Goal: Information Seeking & Learning: Learn about a topic

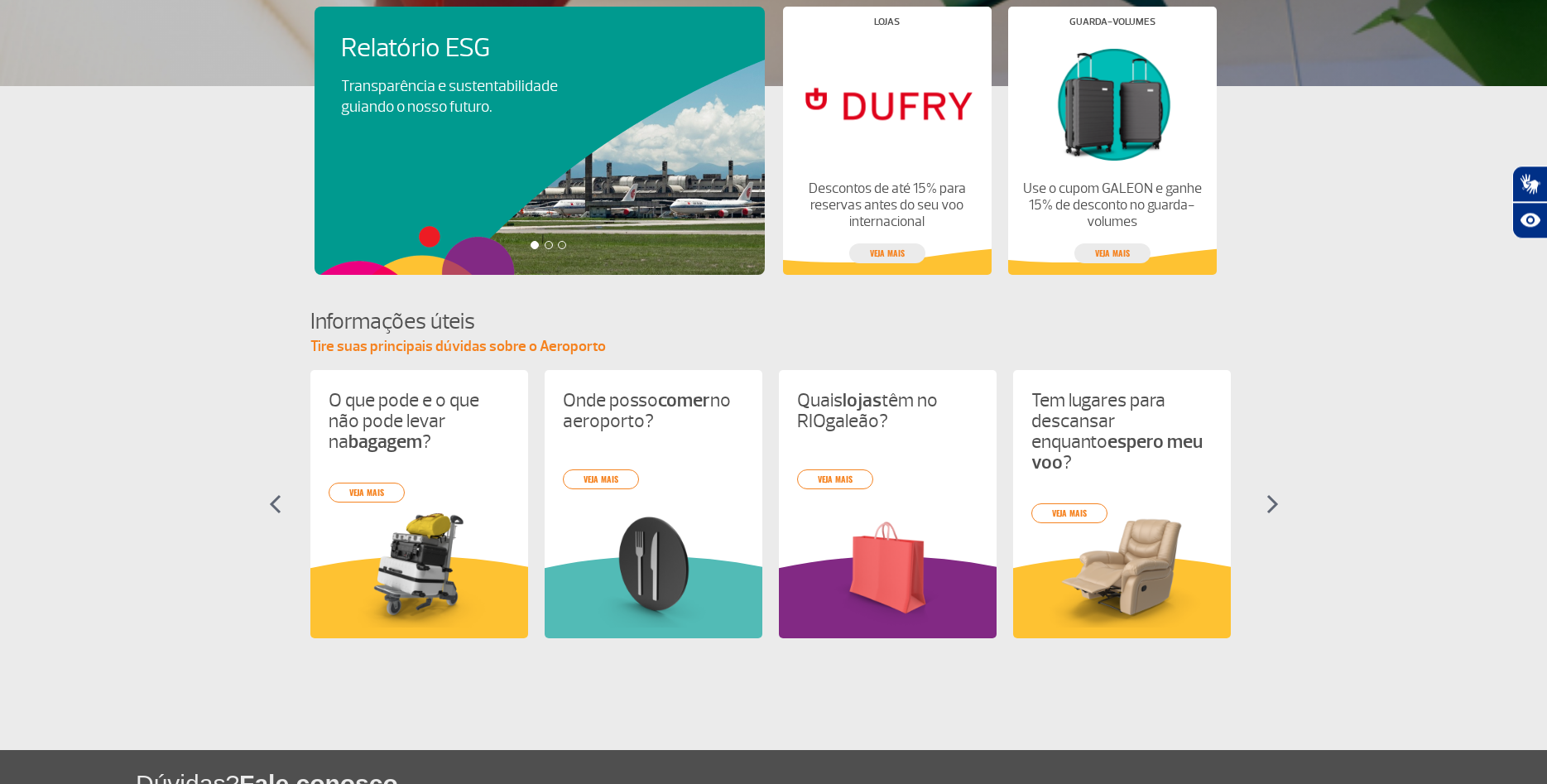
scroll to position [506, 0]
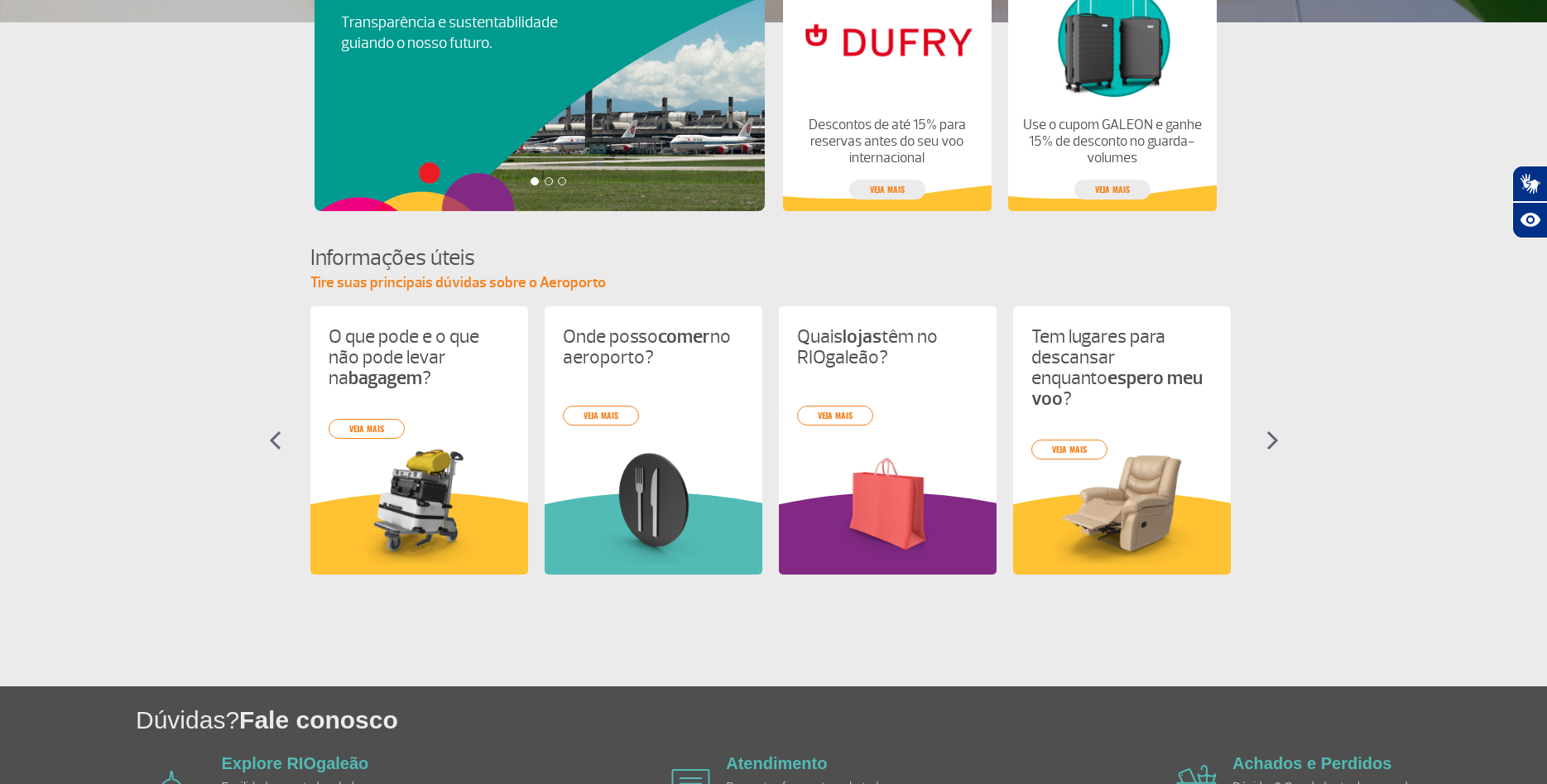
click at [1274, 439] on img at bounding box center [1273, 440] width 12 height 20
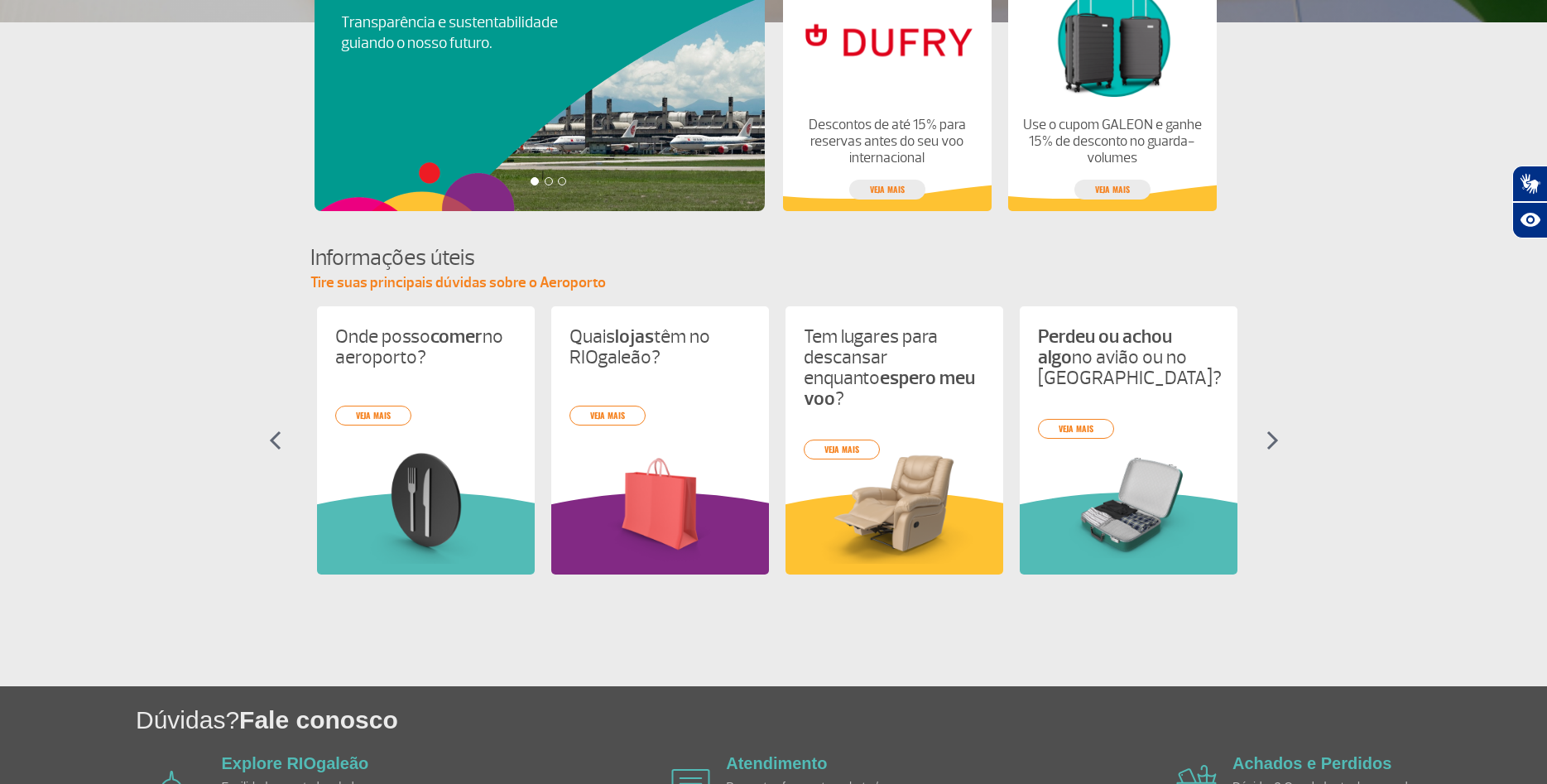
scroll to position [0, 234]
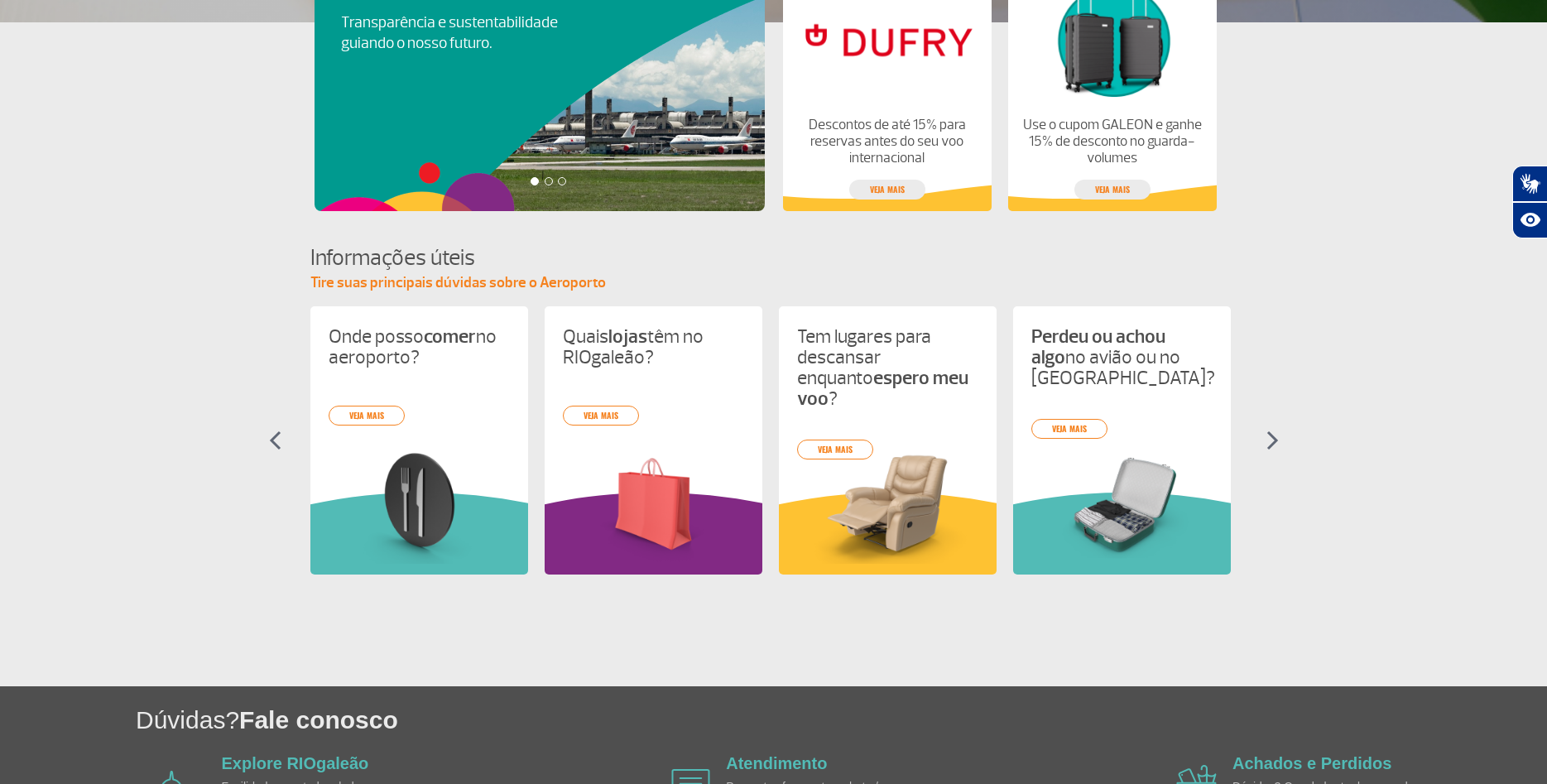
click at [1274, 439] on img at bounding box center [1273, 440] width 12 height 20
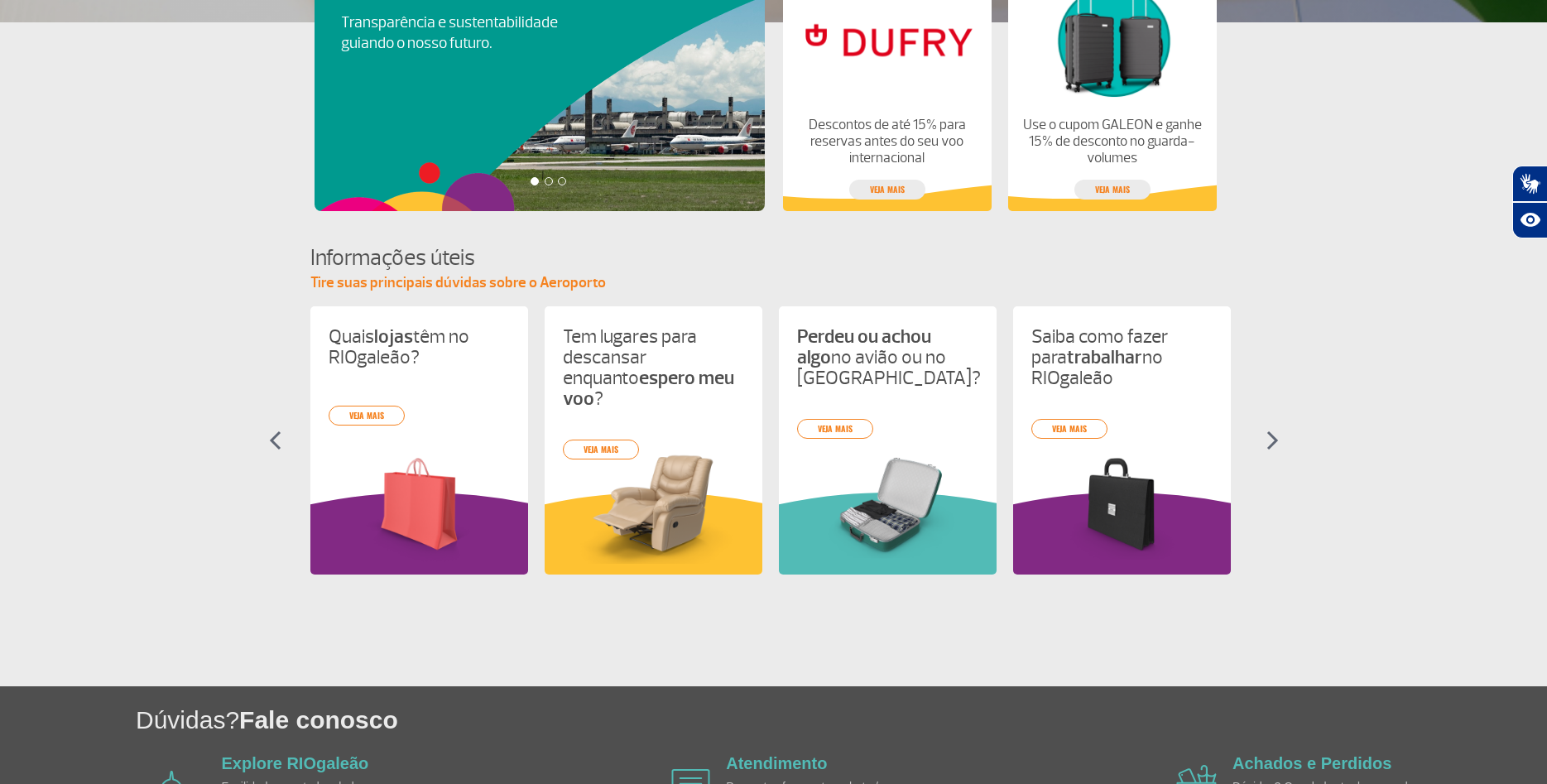
click at [1274, 439] on img at bounding box center [1273, 440] width 12 height 20
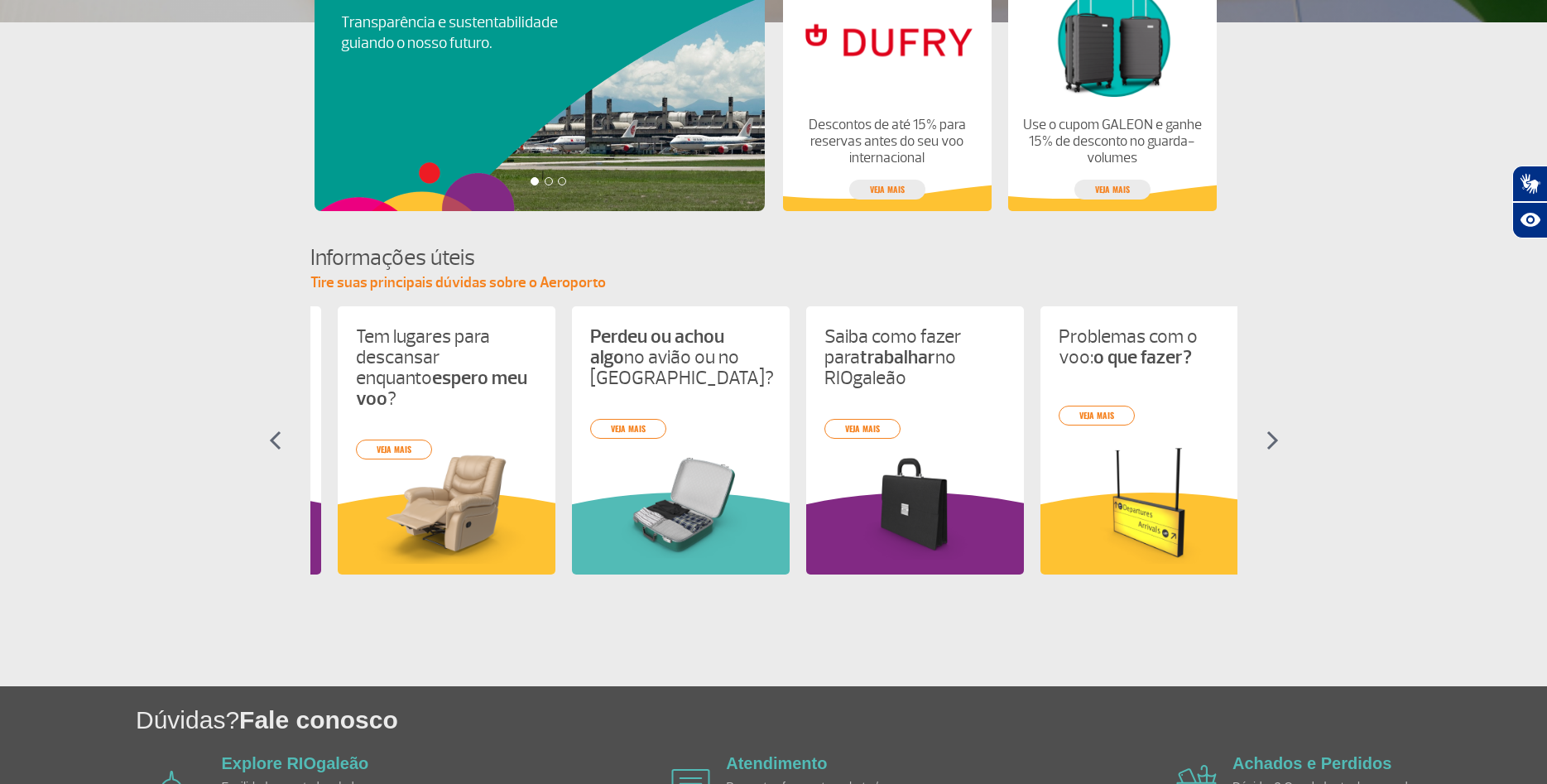
scroll to position [0, 703]
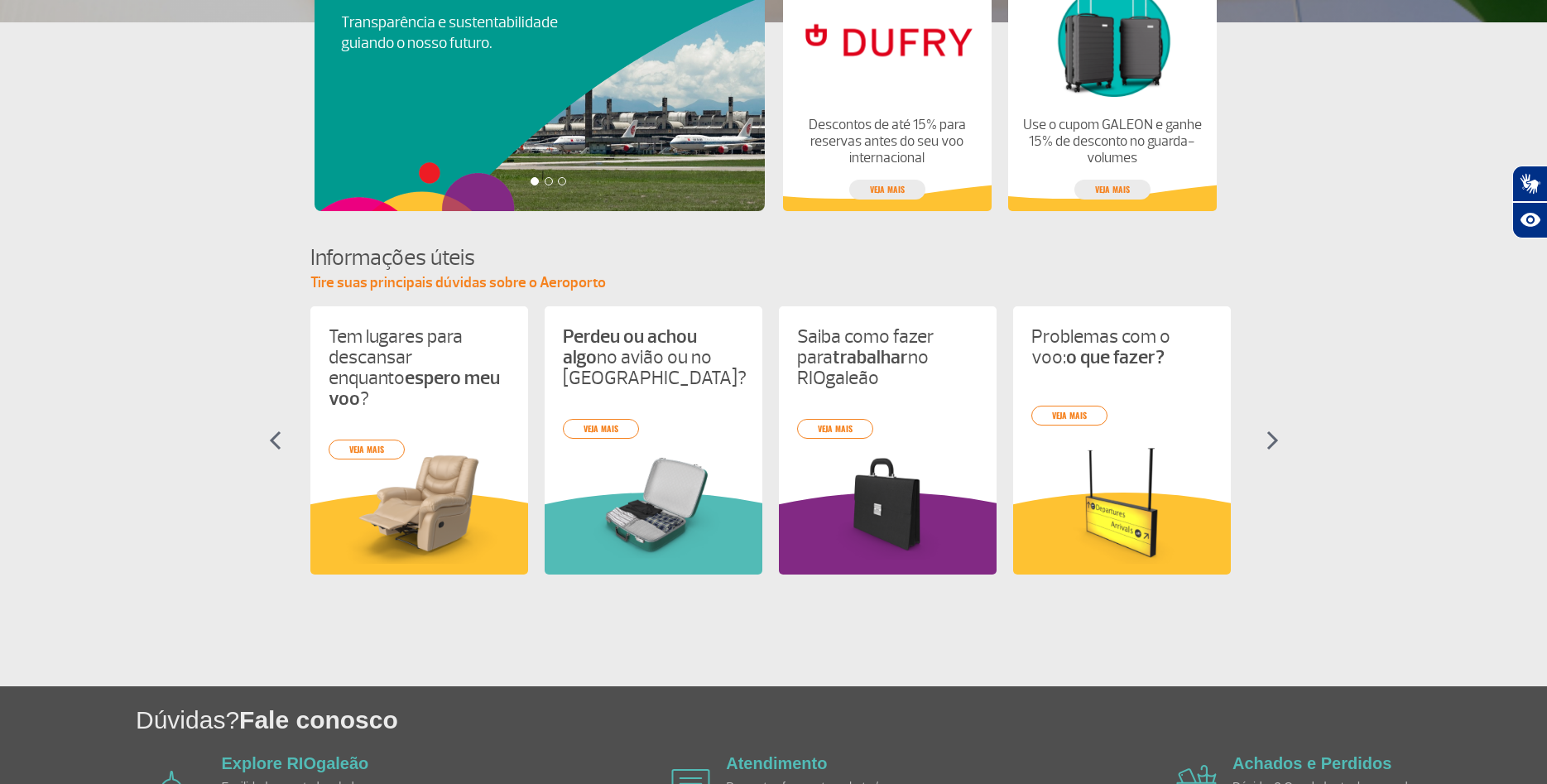
click at [1274, 439] on img at bounding box center [1273, 440] width 12 height 20
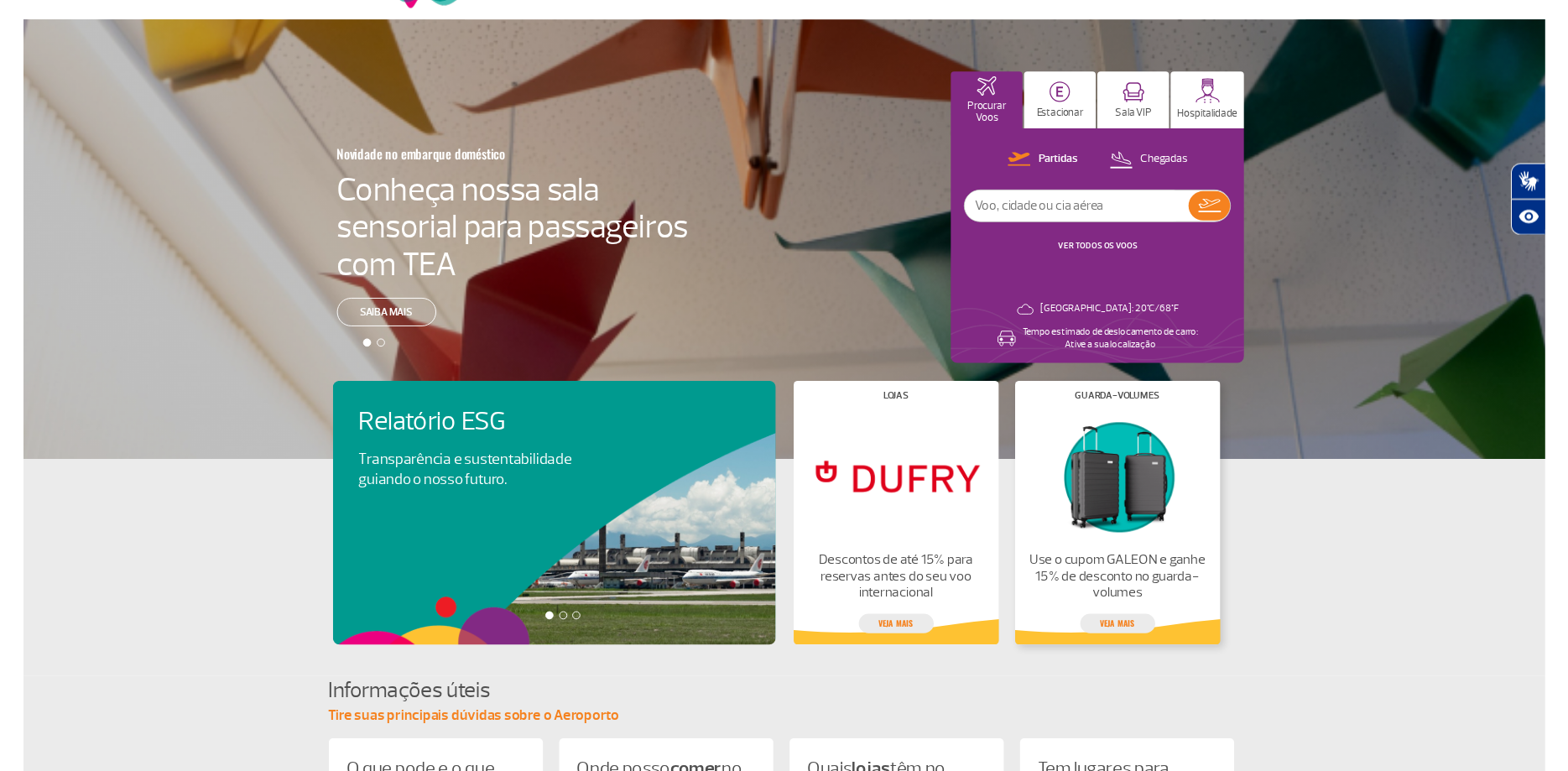
scroll to position [0, 0]
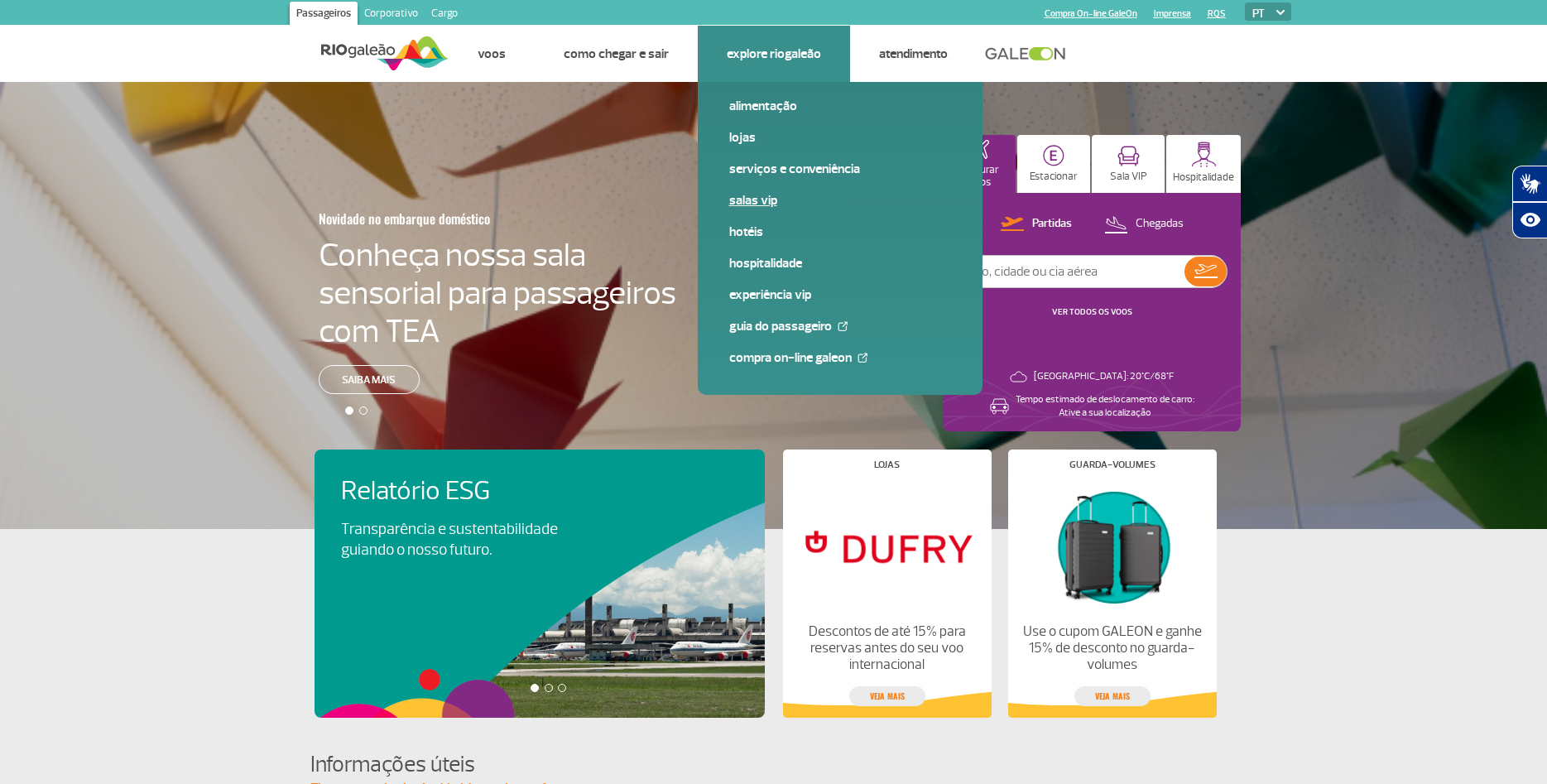
click at [765, 193] on link "Salas VIP" at bounding box center [840, 200] width 222 height 18
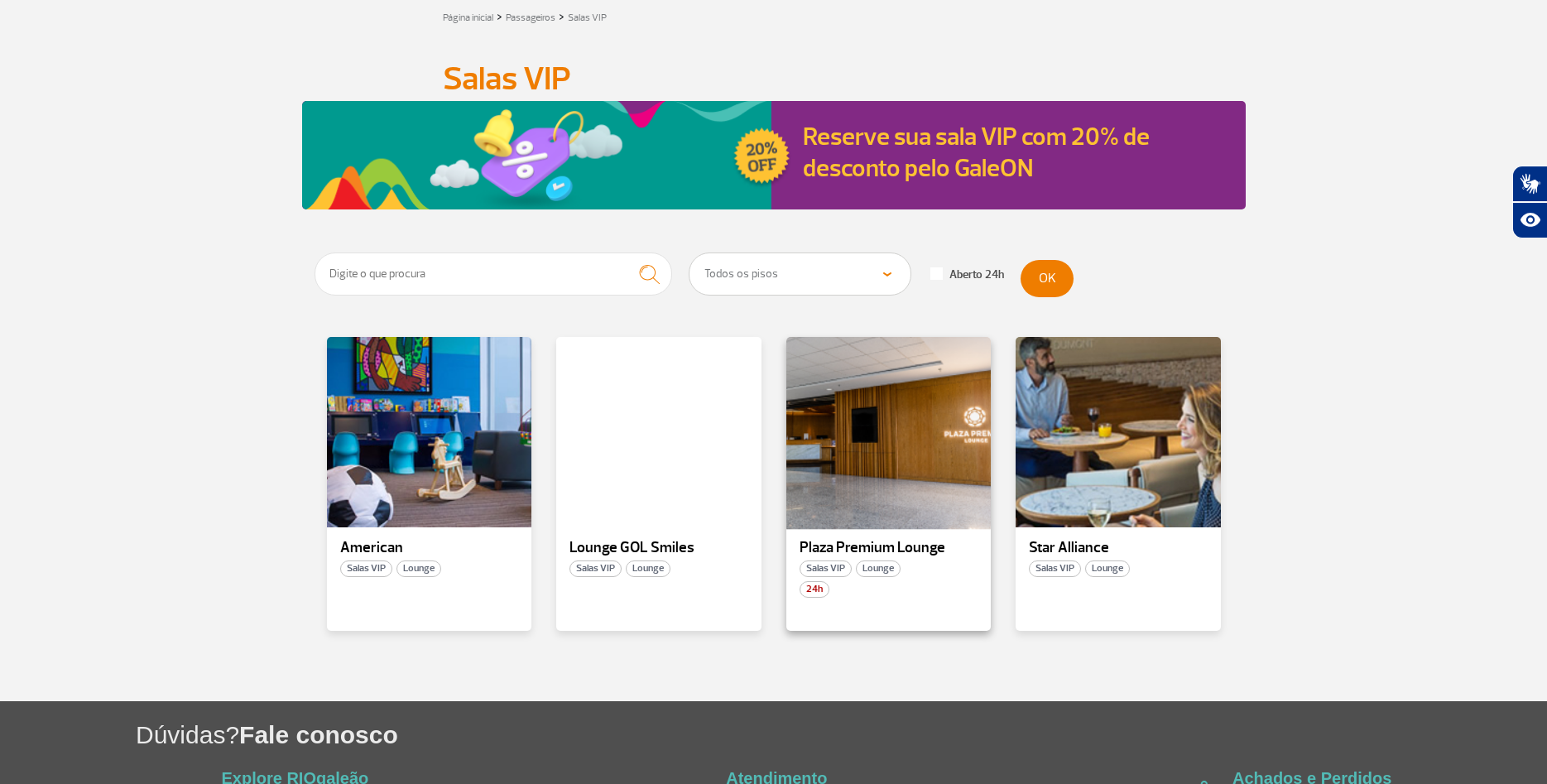
scroll to position [169, 0]
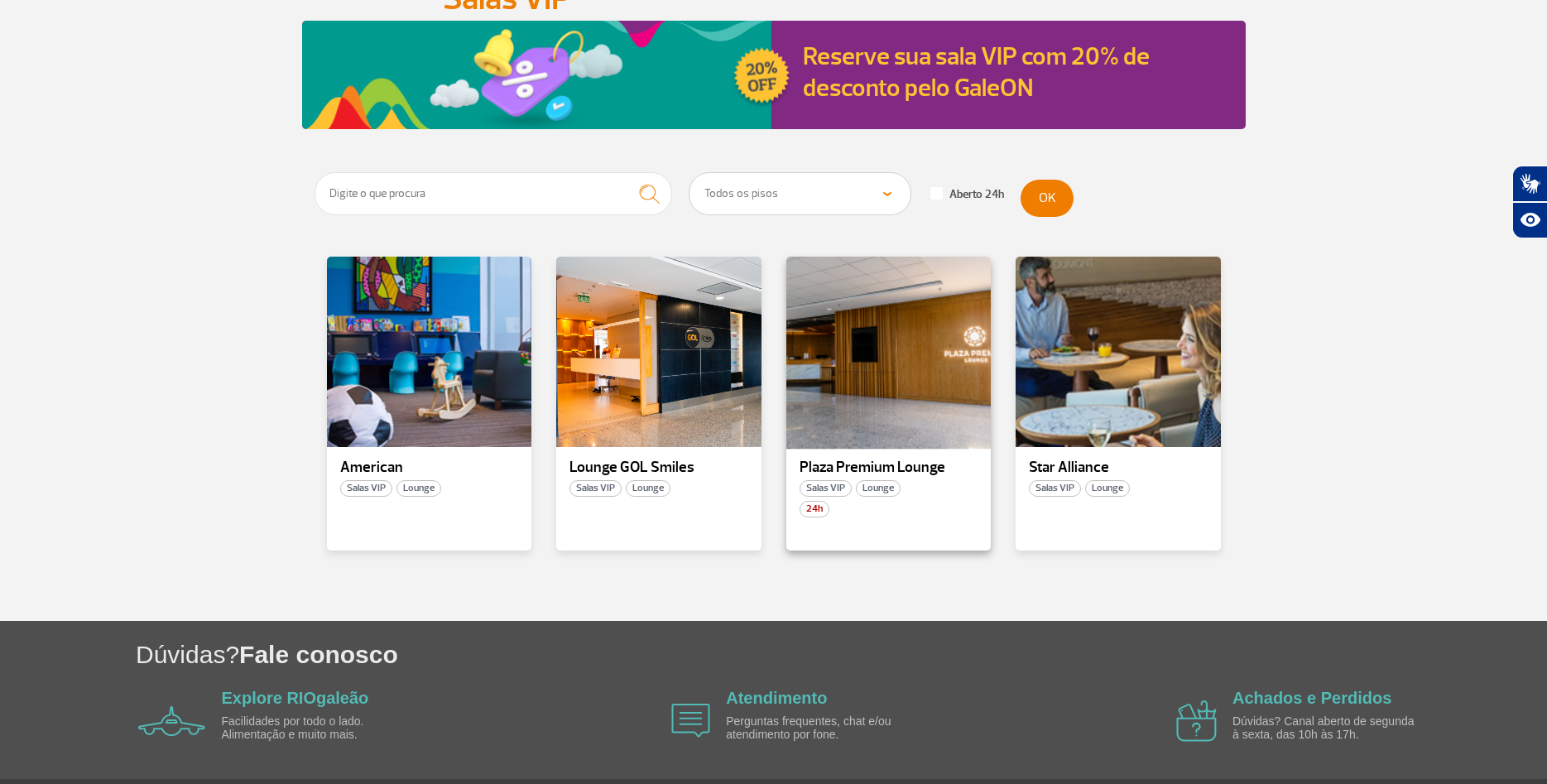
click at [898, 422] on div at bounding box center [889, 352] width 208 height 195
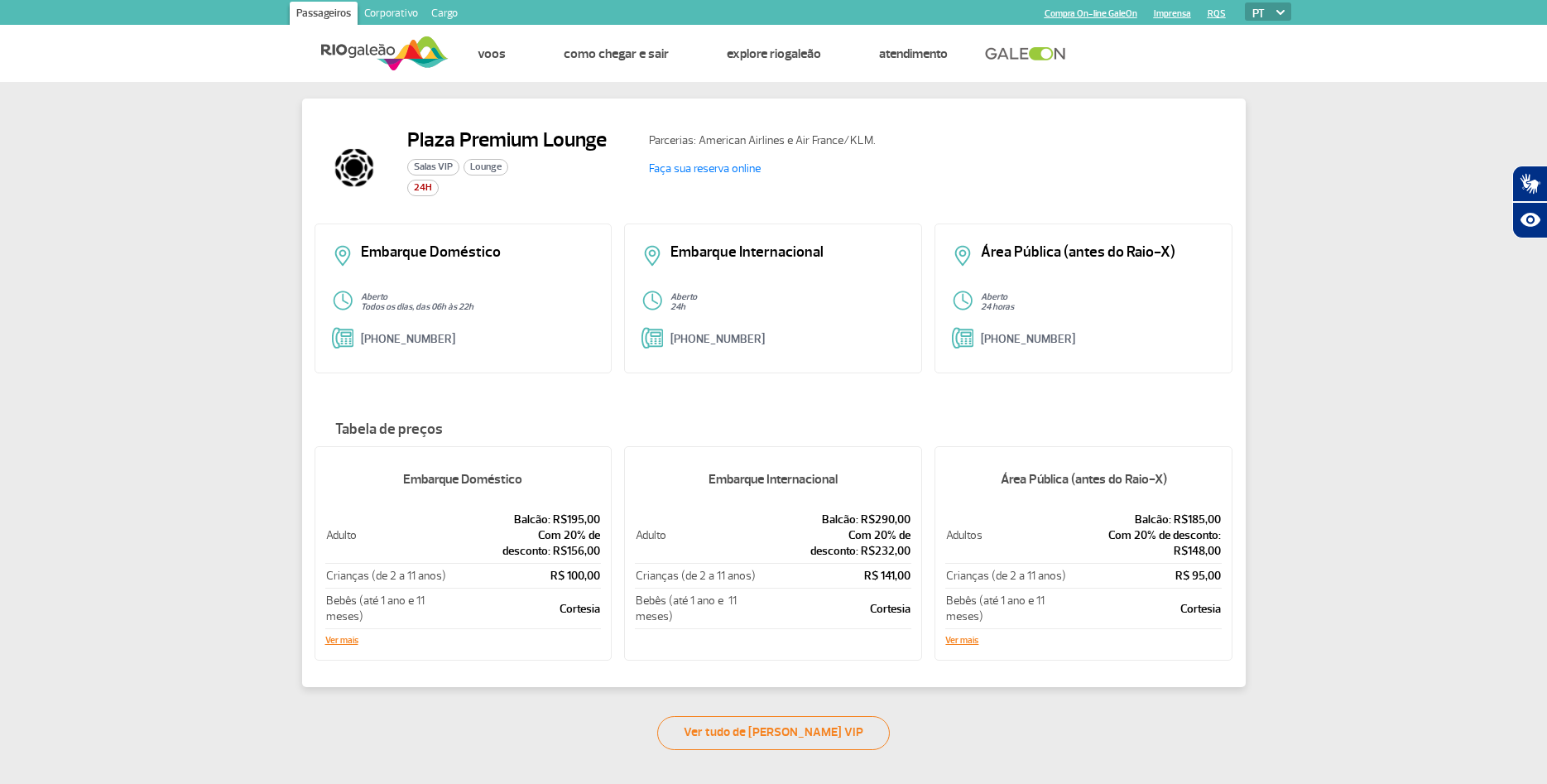
click at [100, 295] on div "Plaza Premium Lounge Salas VIP Lounge 24H Parcerias: American Airlines e Air Fr…" at bounding box center [773, 415] width 1547 height 667
click at [705, 166] on link "Faça sua reserva online" at bounding box center [704, 168] width 112 height 14
